Goal: Transaction & Acquisition: Register for event/course

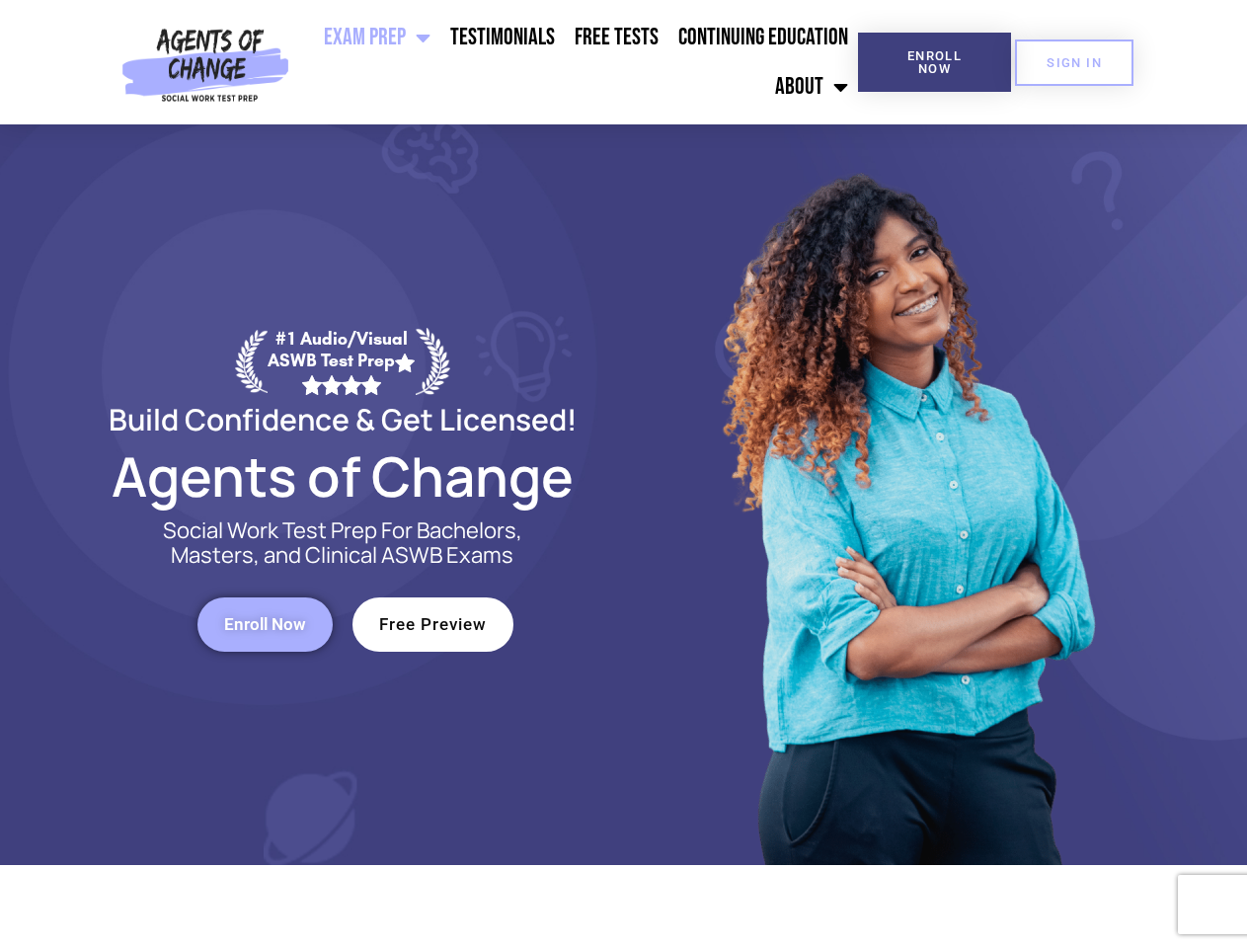
click at [624, 474] on div at bounding box center [905, 494] width 563 height 740
click at [577, 62] on ul "Exam Prep BSW Exam Prep: ASWB Bachelors Level Exam LMSW Exam Prep: ASWB Masters…" at bounding box center [577, 62] width 561 height 99
click at [934, 62] on span "Enroll Now" at bounding box center [934, 62] width 90 height 26
click at [1074, 62] on span "SIGN IN" at bounding box center [1073, 62] width 55 height 13
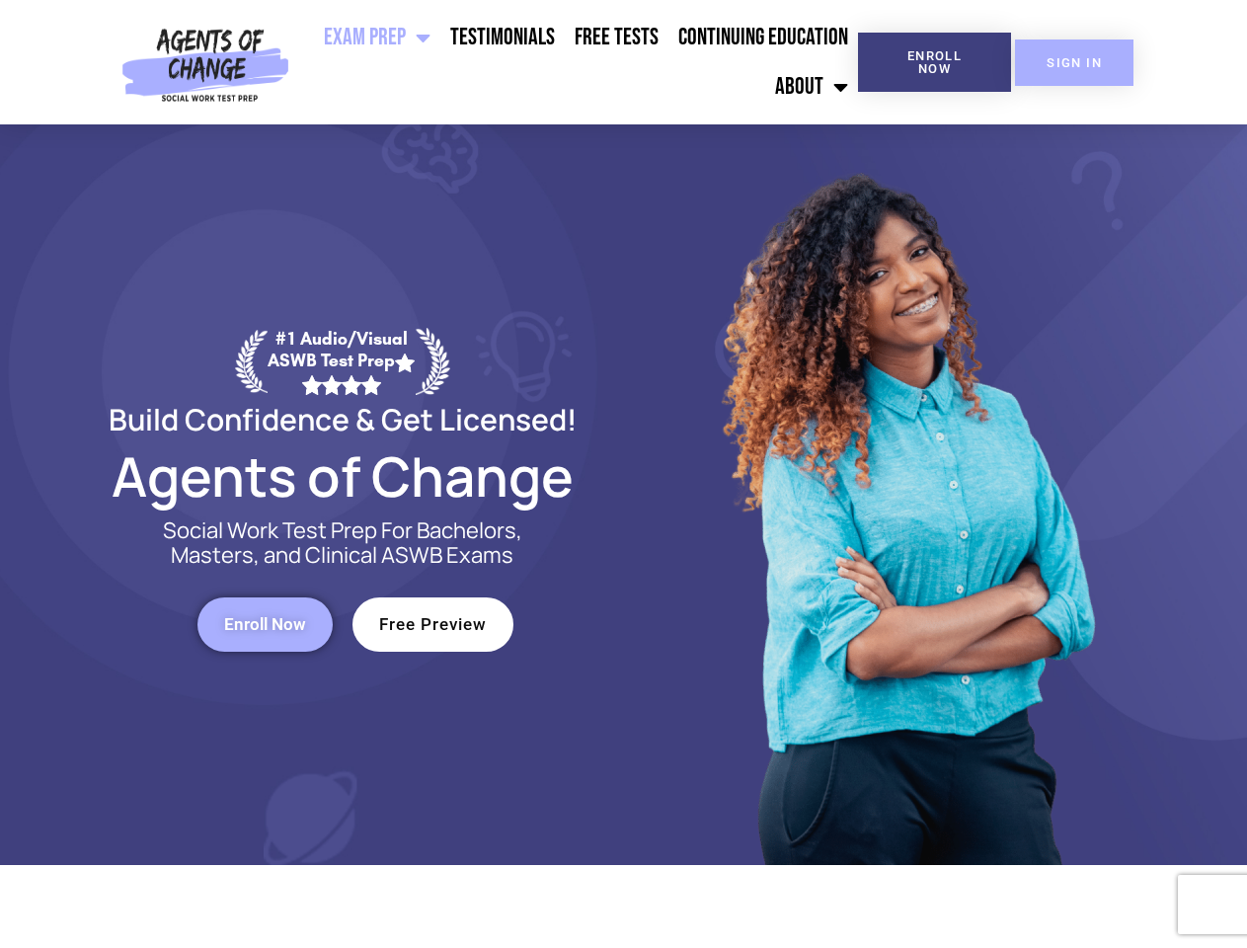
click at [1074, 62] on span "SIGN IN" at bounding box center [1073, 62] width 55 height 13
click at [265, 624] on span "Enroll Now" at bounding box center [265, 624] width 82 height 17
click at [432, 624] on span "Free Preview" at bounding box center [433, 624] width 108 height 17
